Goal: Task Accomplishment & Management: Use online tool/utility

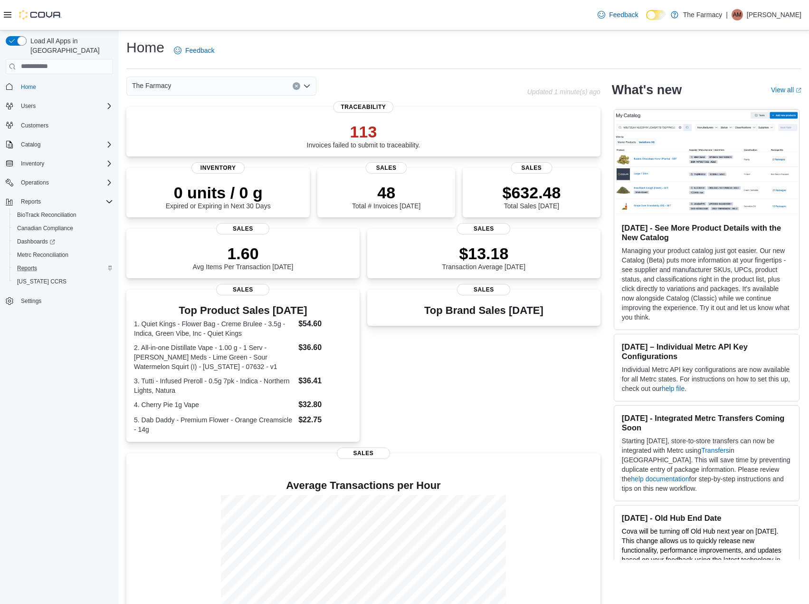
click at [49, 262] on div "Reports" at bounding box center [63, 267] width 100 height 11
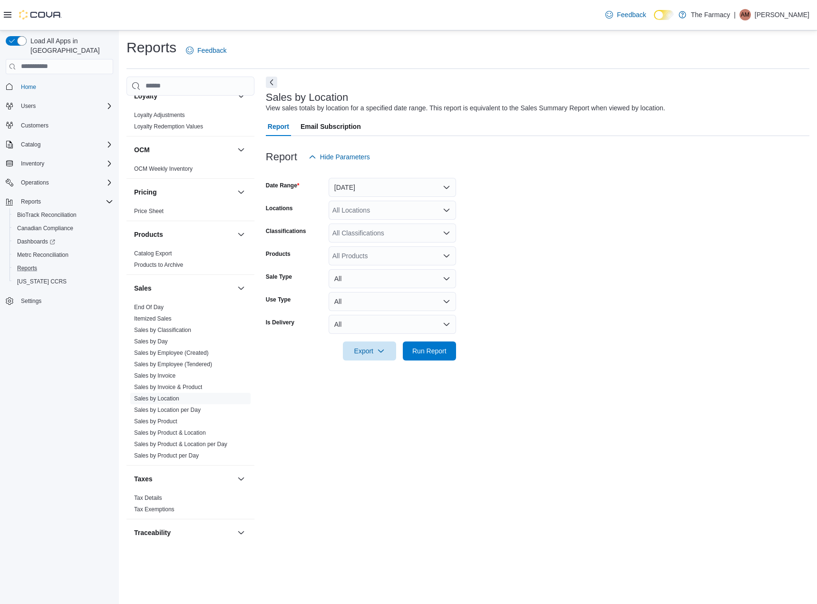
scroll to position [460, 0]
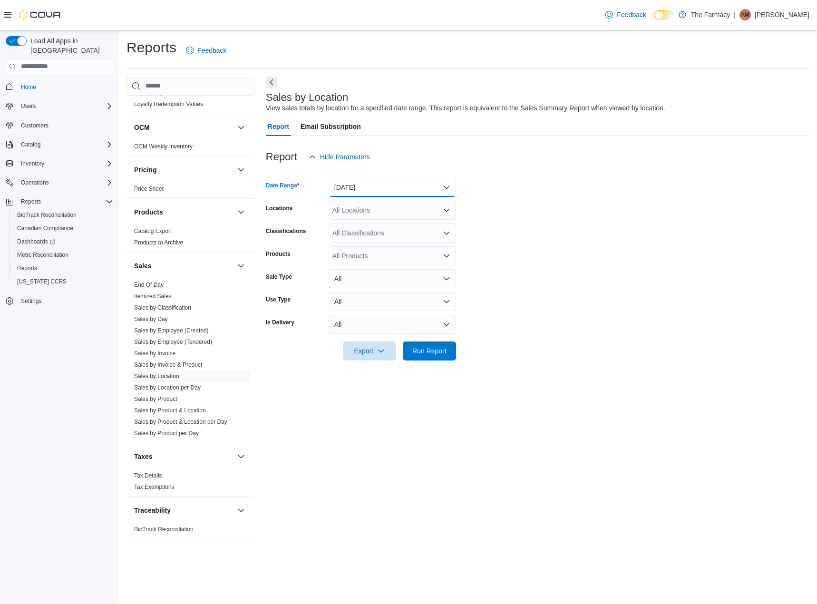
click at [370, 187] on button "[DATE]" at bounding box center [391, 187] width 127 height 19
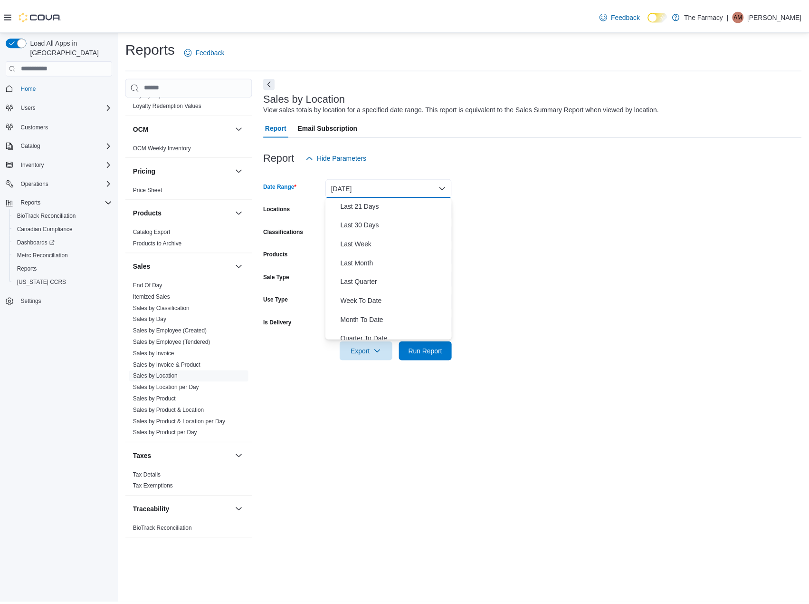
scroll to position [143, 0]
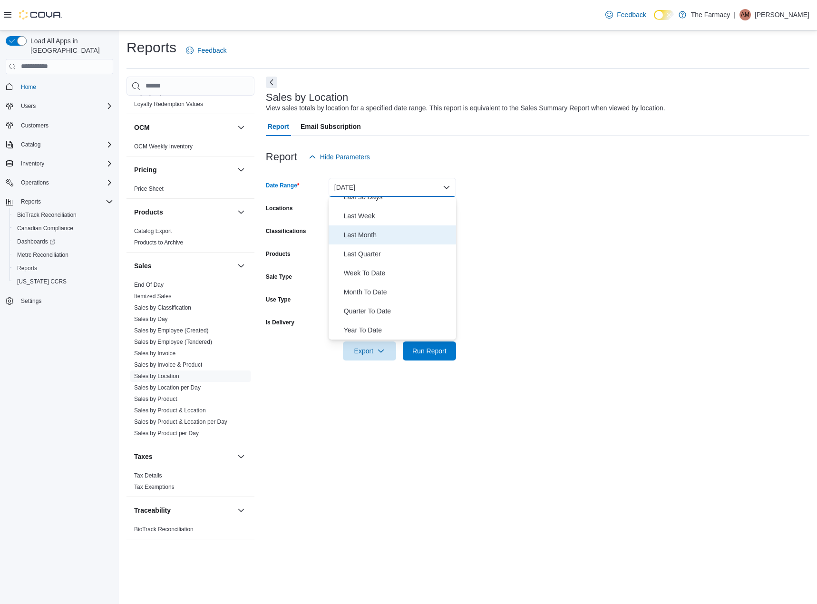
click at [377, 236] on span "Last Month" at bounding box center [398, 234] width 108 height 11
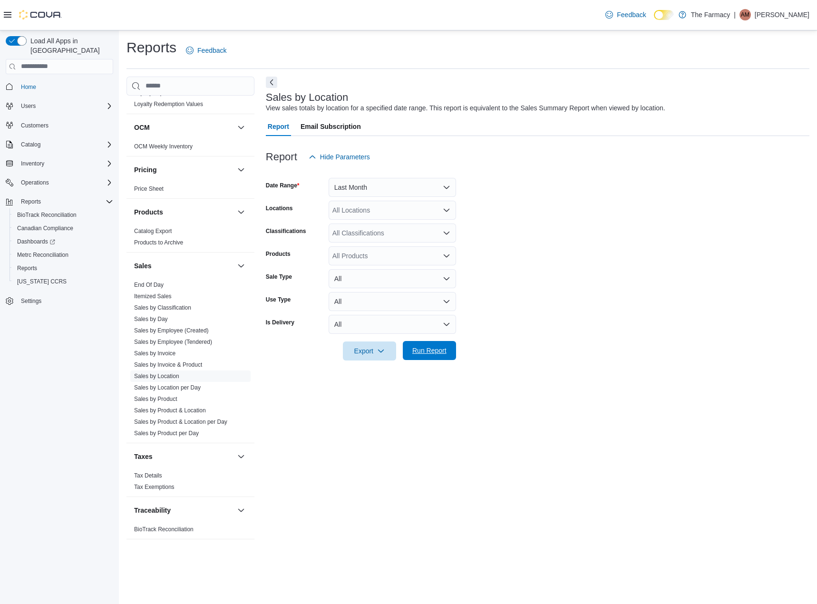
click at [427, 352] on span "Run Report" at bounding box center [429, 351] width 34 height 10
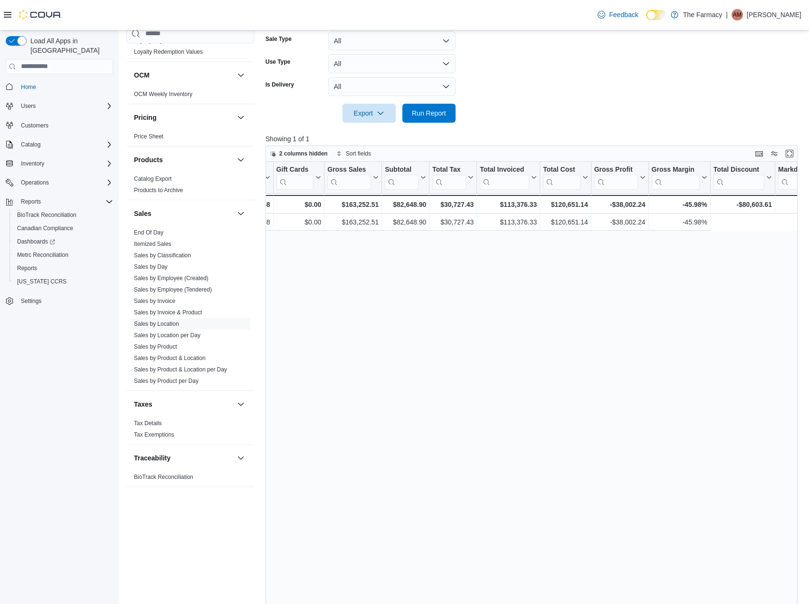
scroll to position [0, 968]
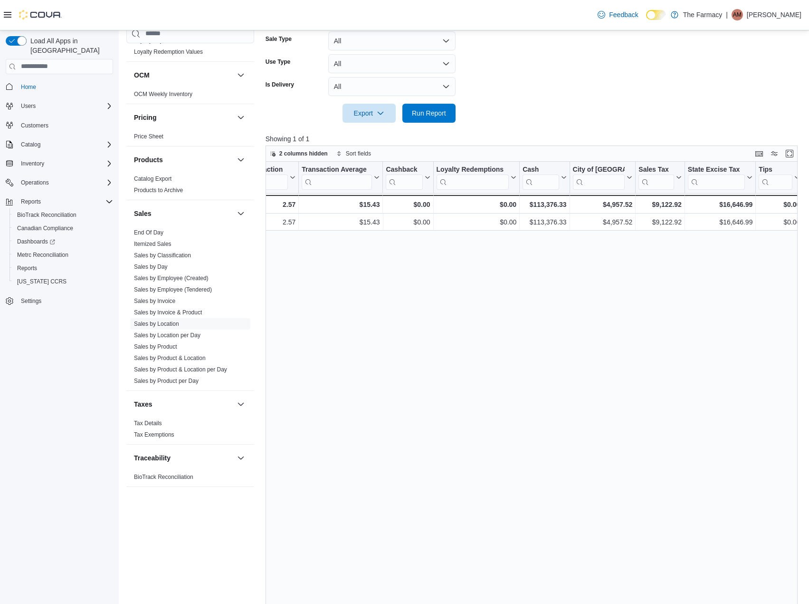
drag, startPoint x: 454, startPoint y: 222, endPoint x: 797, endPoint y: 234, distance: 343.8
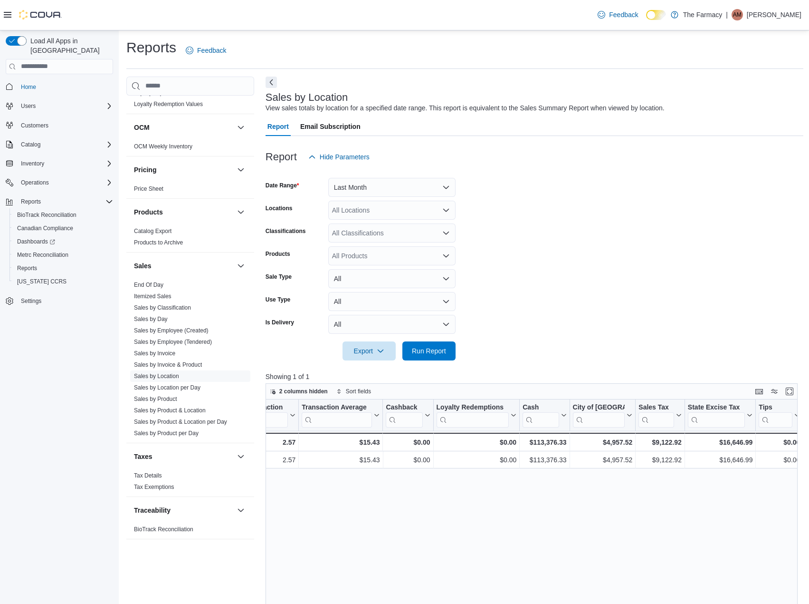
click at [779, 20] on p "[PERSON_NAME]" at bounding box center [774, 14] width 55 height 11
click at [751, 96] on span "Sign Out" at bounding box center [741, 97] width 26 height 10
